Goal: Check status: Check status

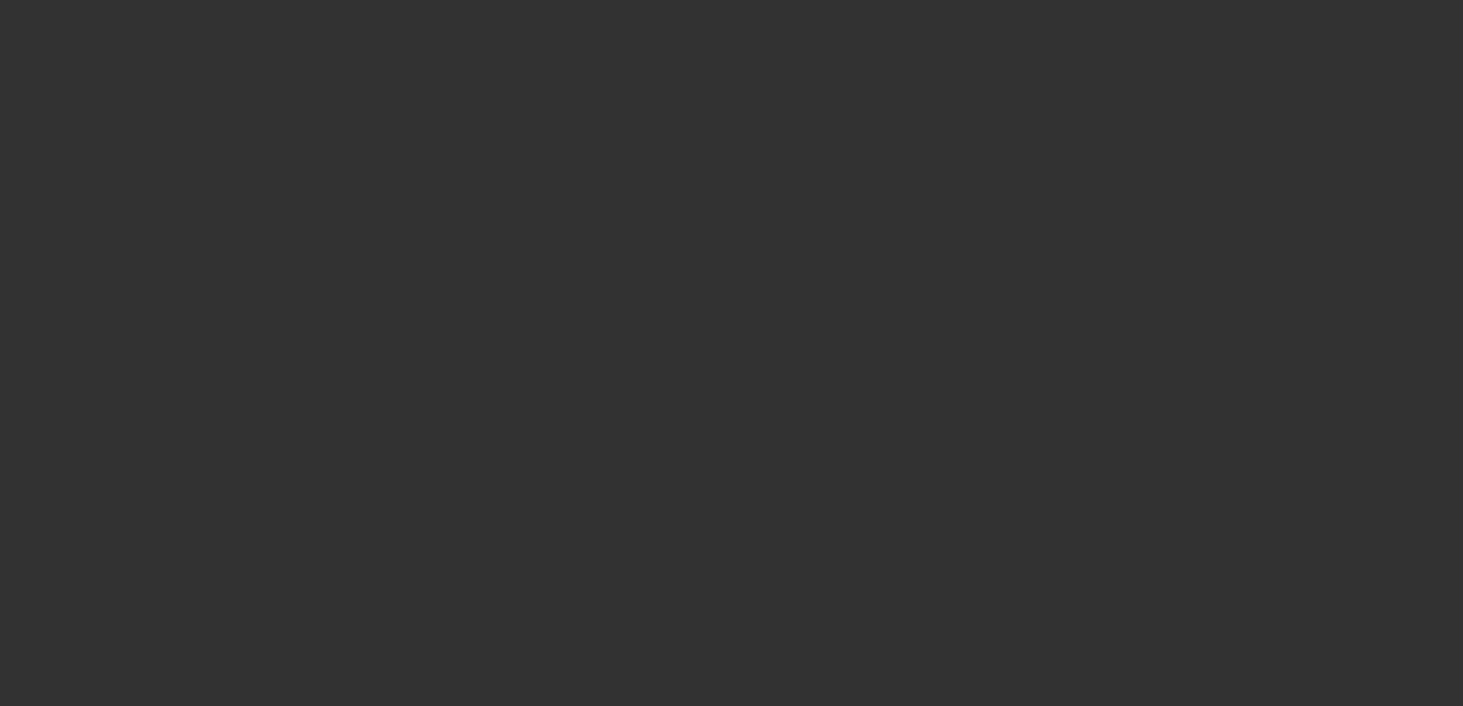
select select "4"
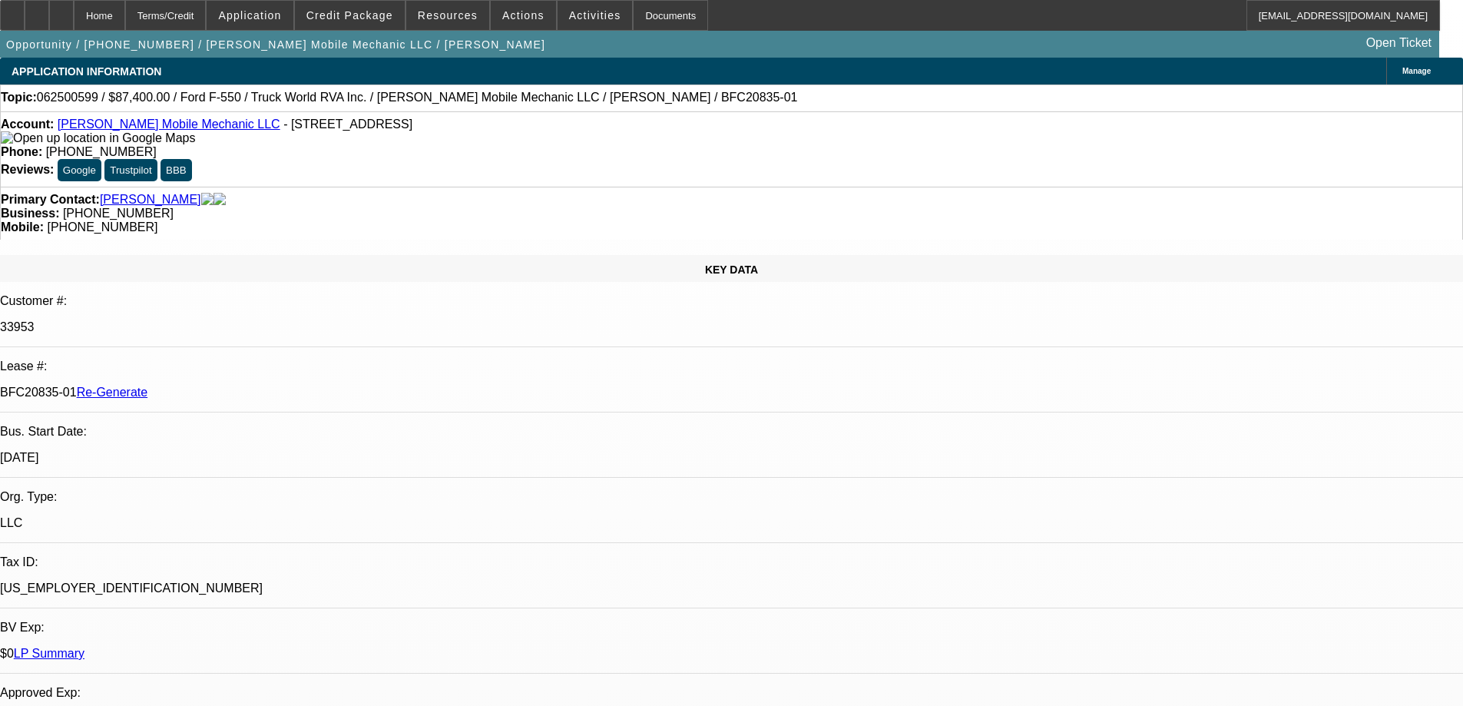
select select "0"
select select "1"
select select "2"
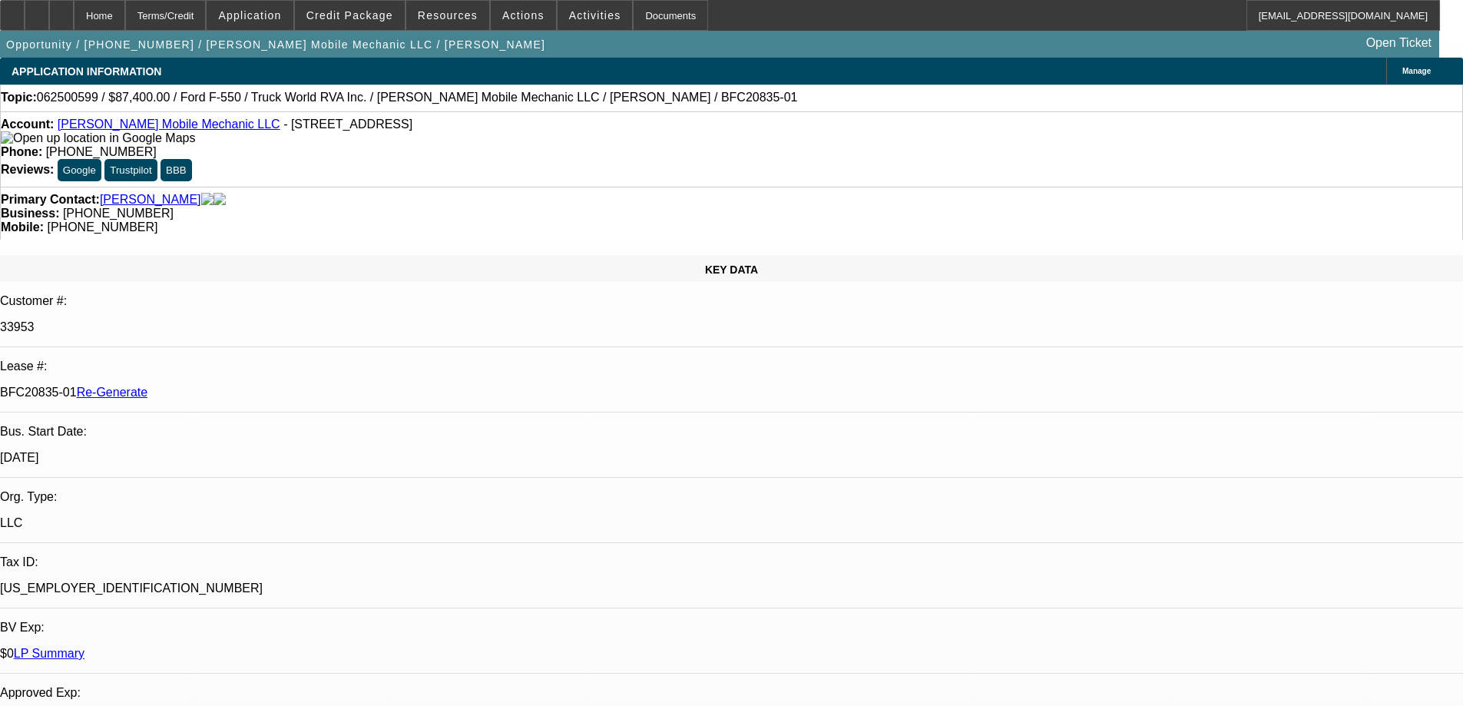
select select "6"
drag, startPoint x: 1236, startPoint y: 312, endPoint x: 1237, endPoint y: 320, distance: 8.6
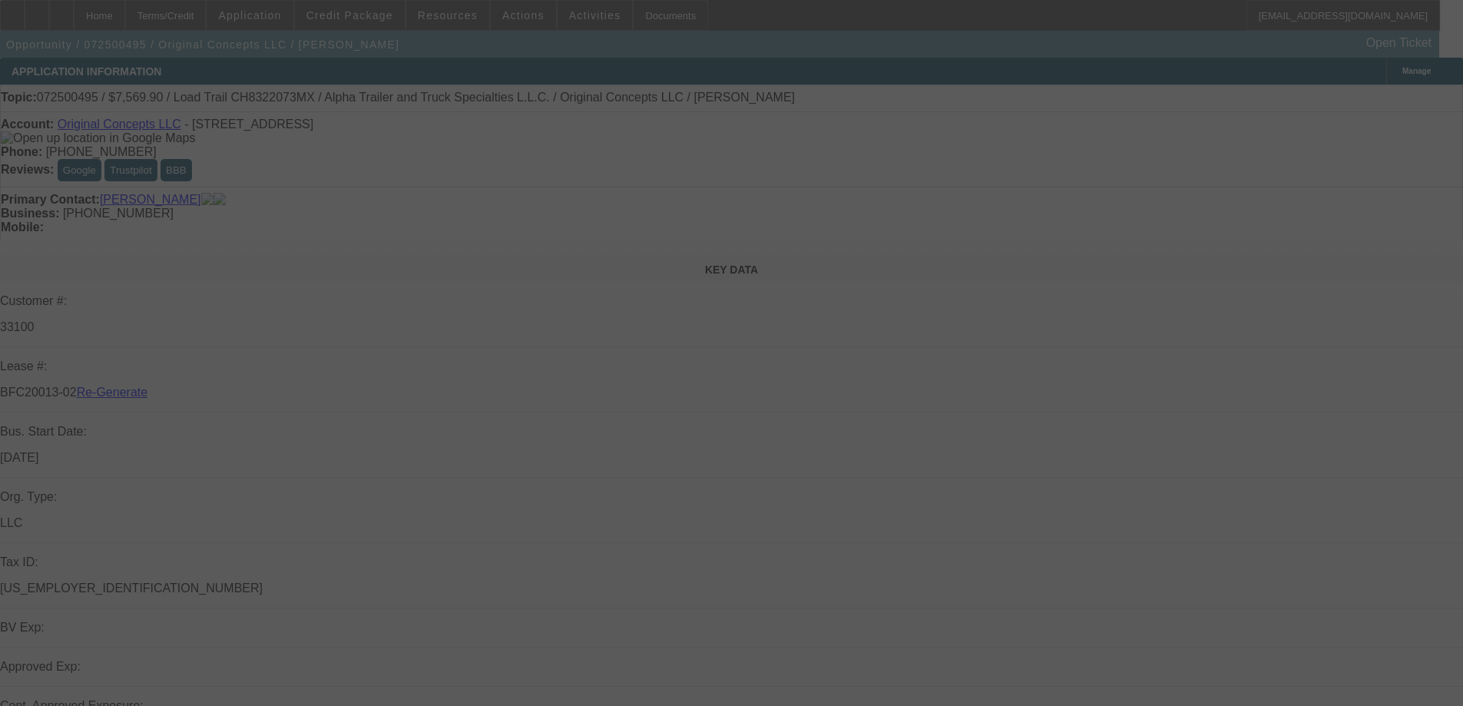
select select "4"
select select "0"
select select "2"
select select "0"
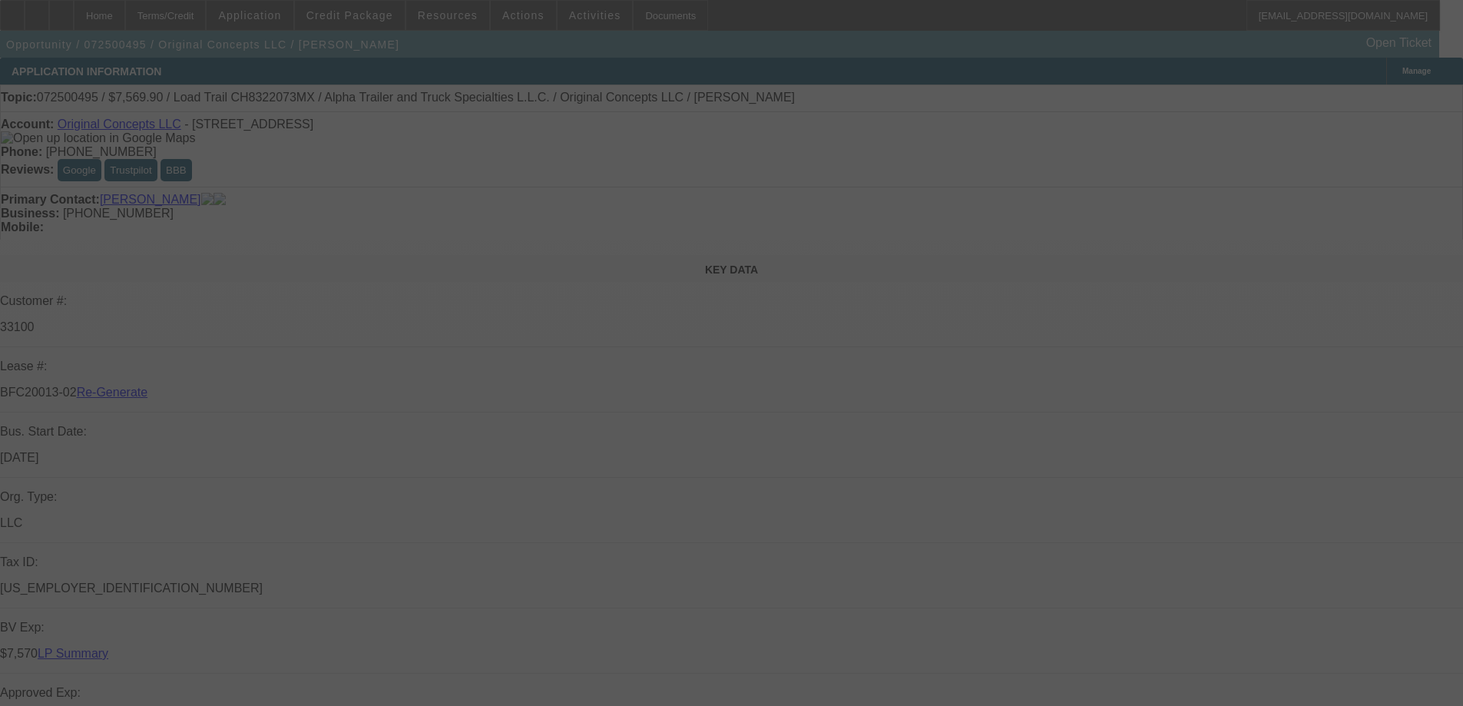
select select "6"
